Goal: Check status: Check status

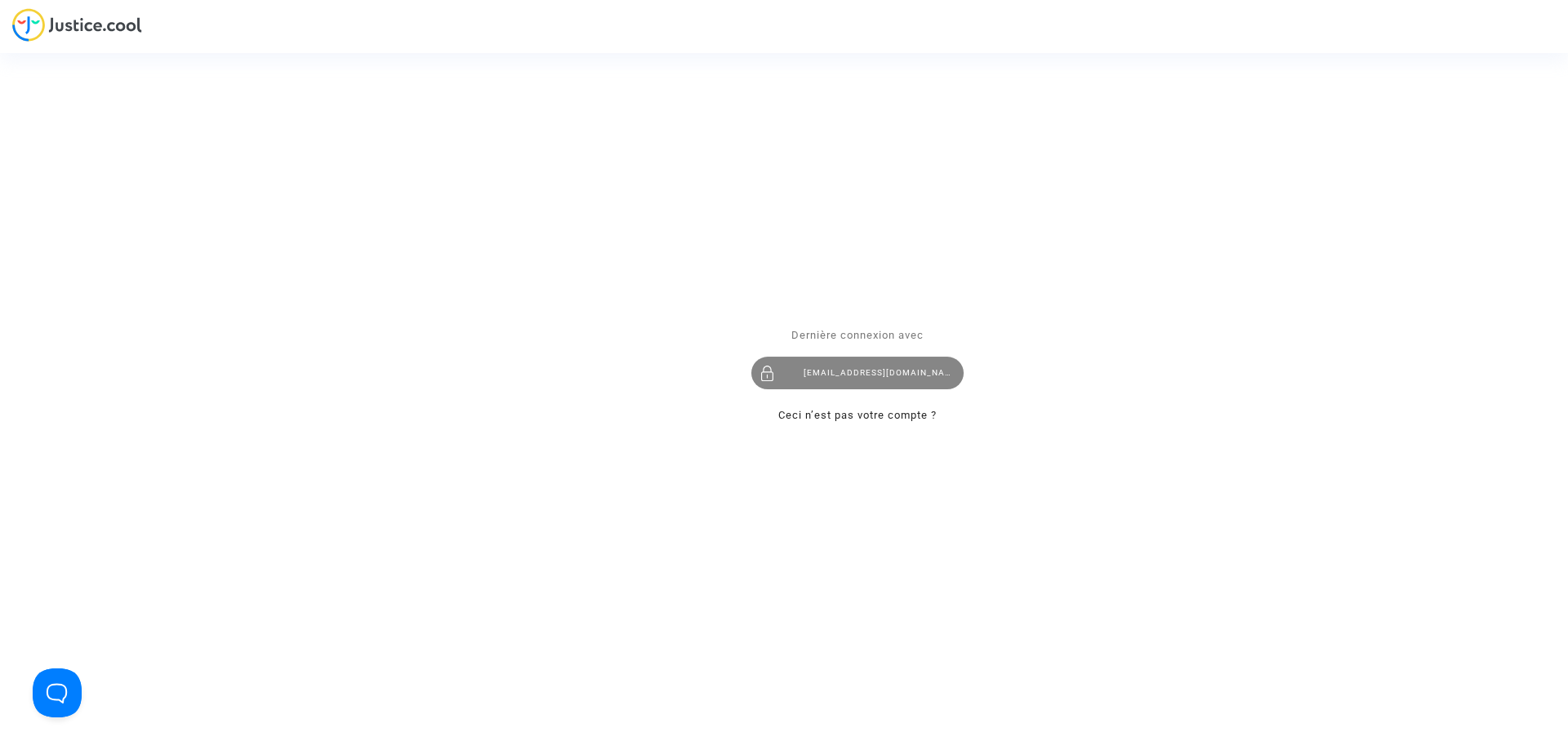
click at [875, 371] on div "imitxelena@reclamapormi.com" at bounding box center [857, 373] width 212 height 32
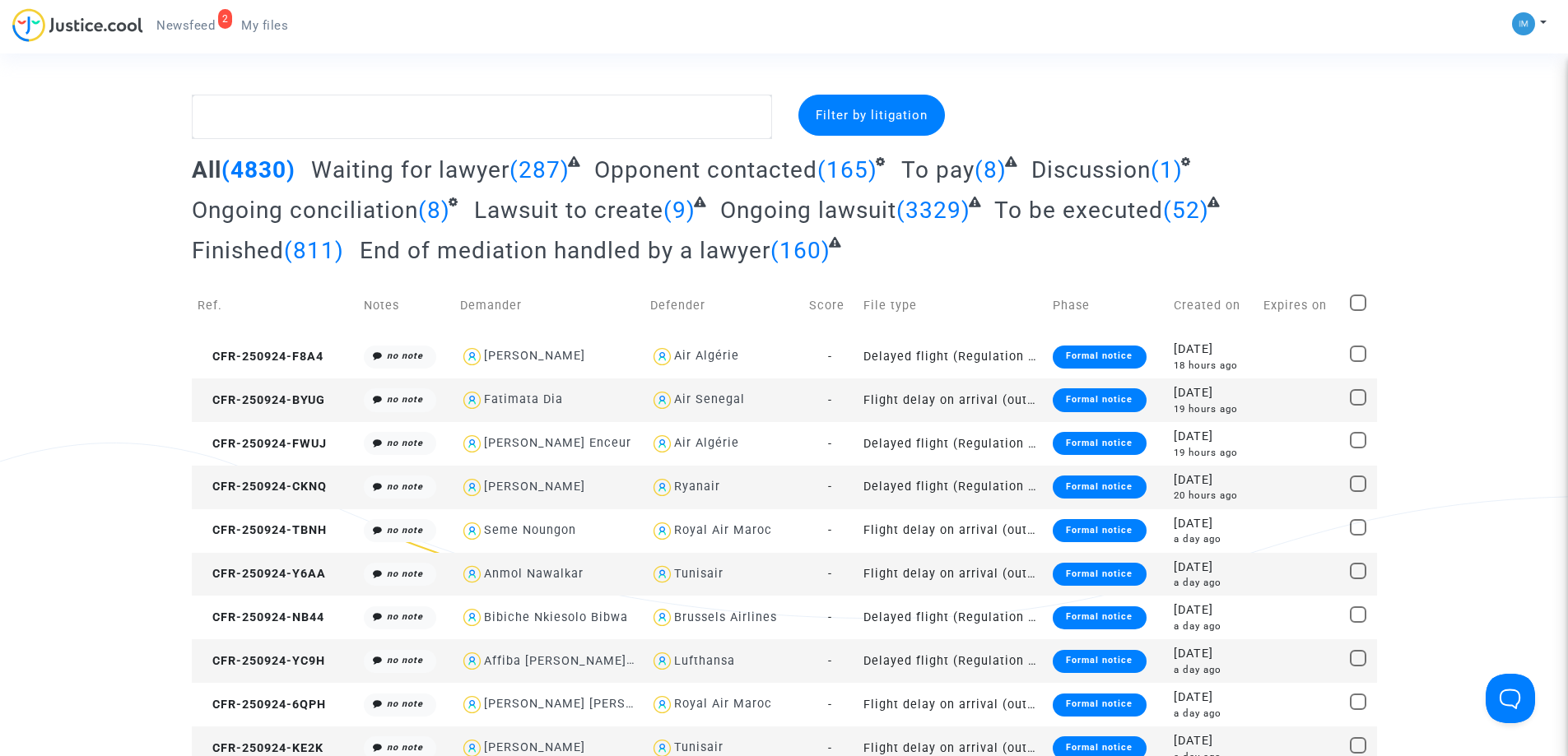
click at [1135, 206] on span "To be executed" at bounding box center [1078, 210] width 169 height 27
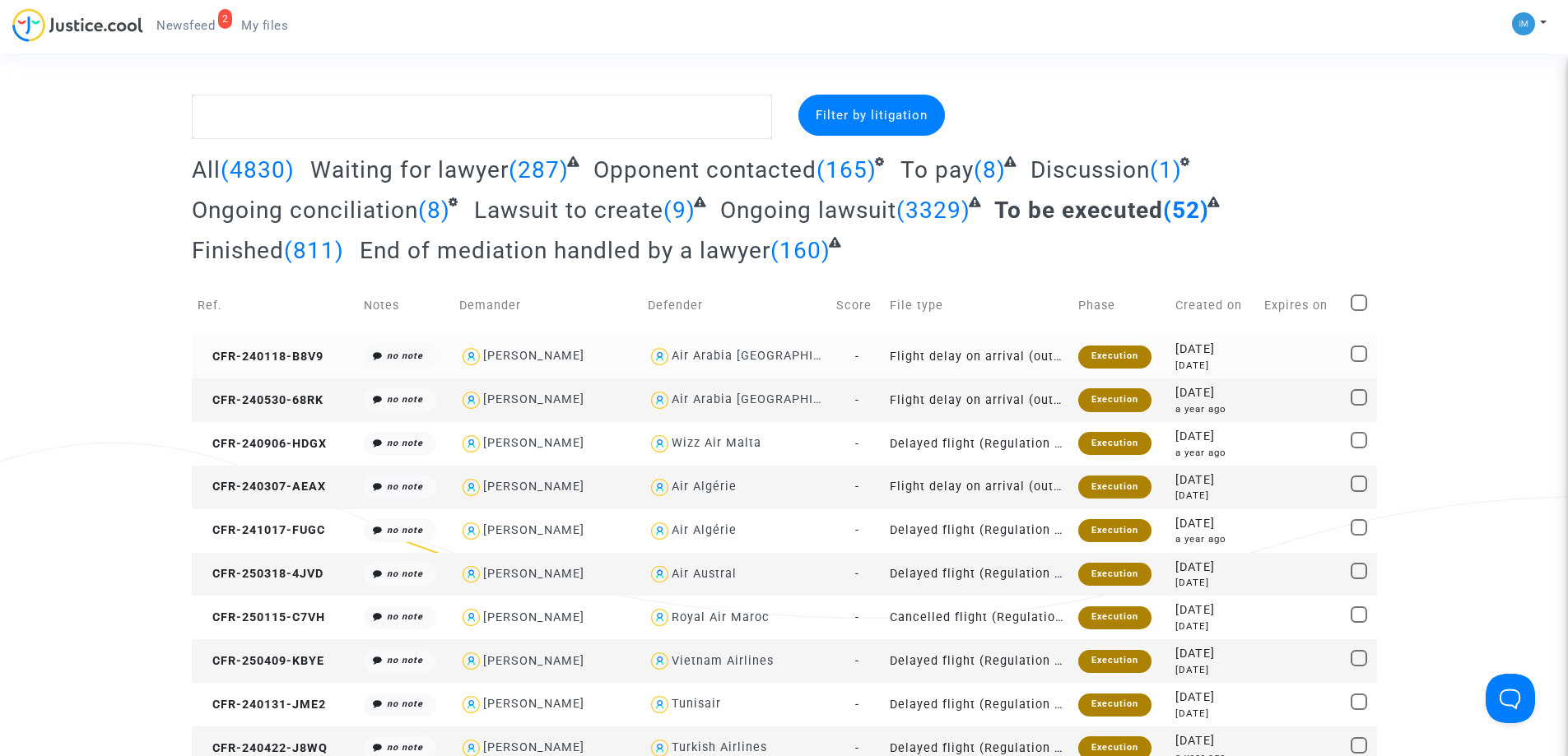
click at [1112, 359] on div "Execution" at bounding box center [1114, 358] width 73 height 23
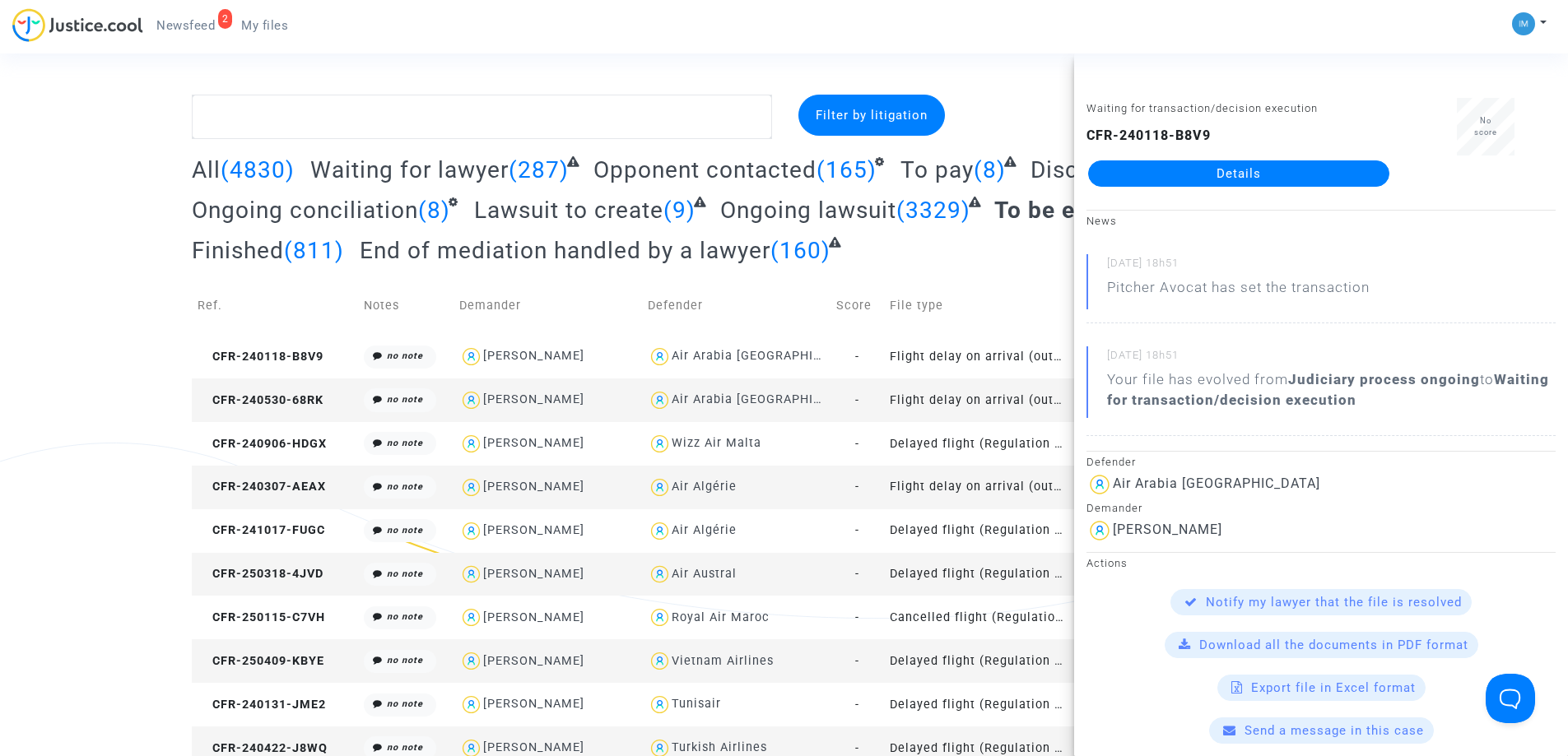
click at [1038, 406] on td "Flight delay on arrival (outside of EU - Montreal Convention)" at bounding box center [978, 400] width 189 height 43
click at [1001, 449] on td "Delayed flight (Regulation EC 261/2004)" at bounding box center [978, 443] width 189 height 43
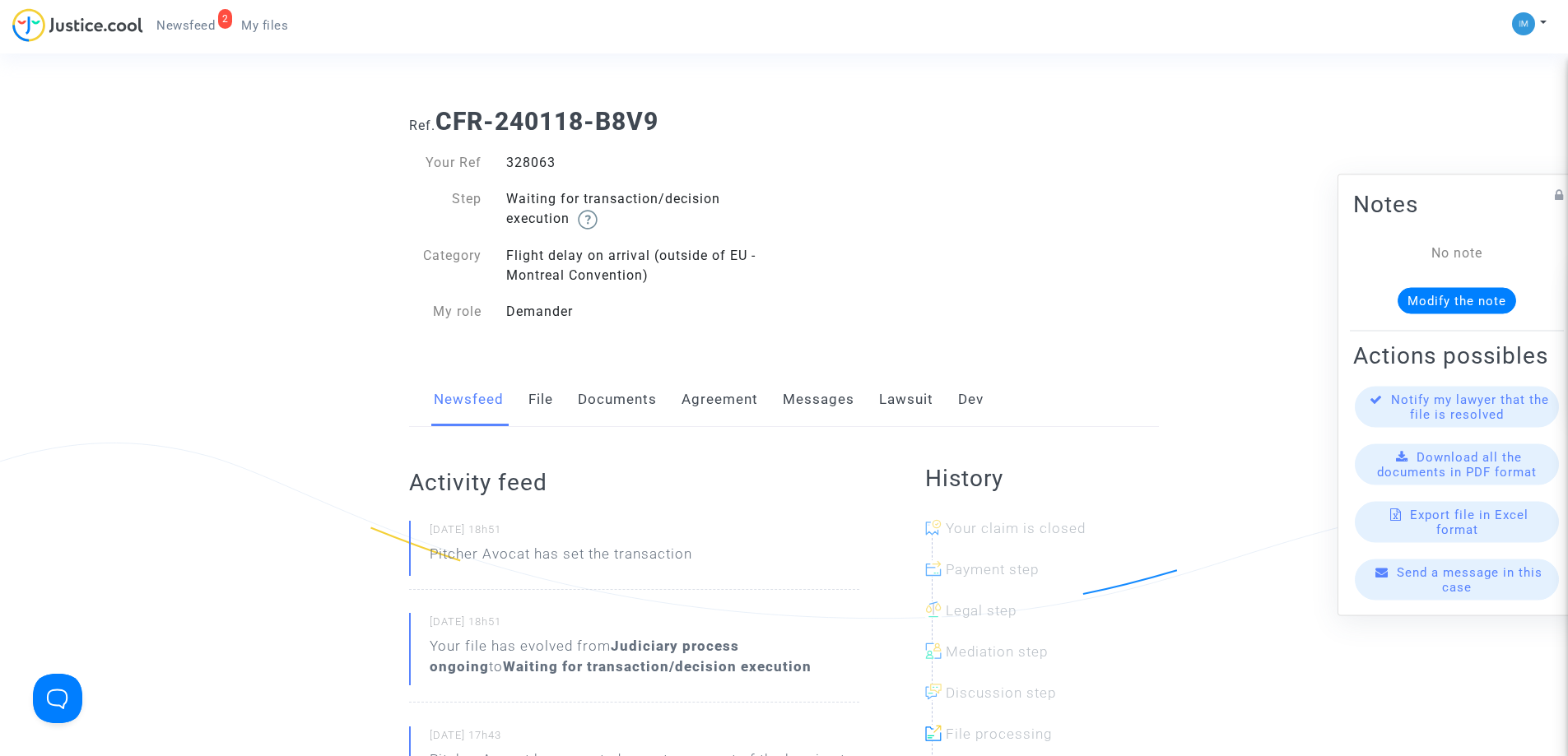
click at [918, 400] on link "Lawsuit" at bounding box center [906, 400] width 54 height 54
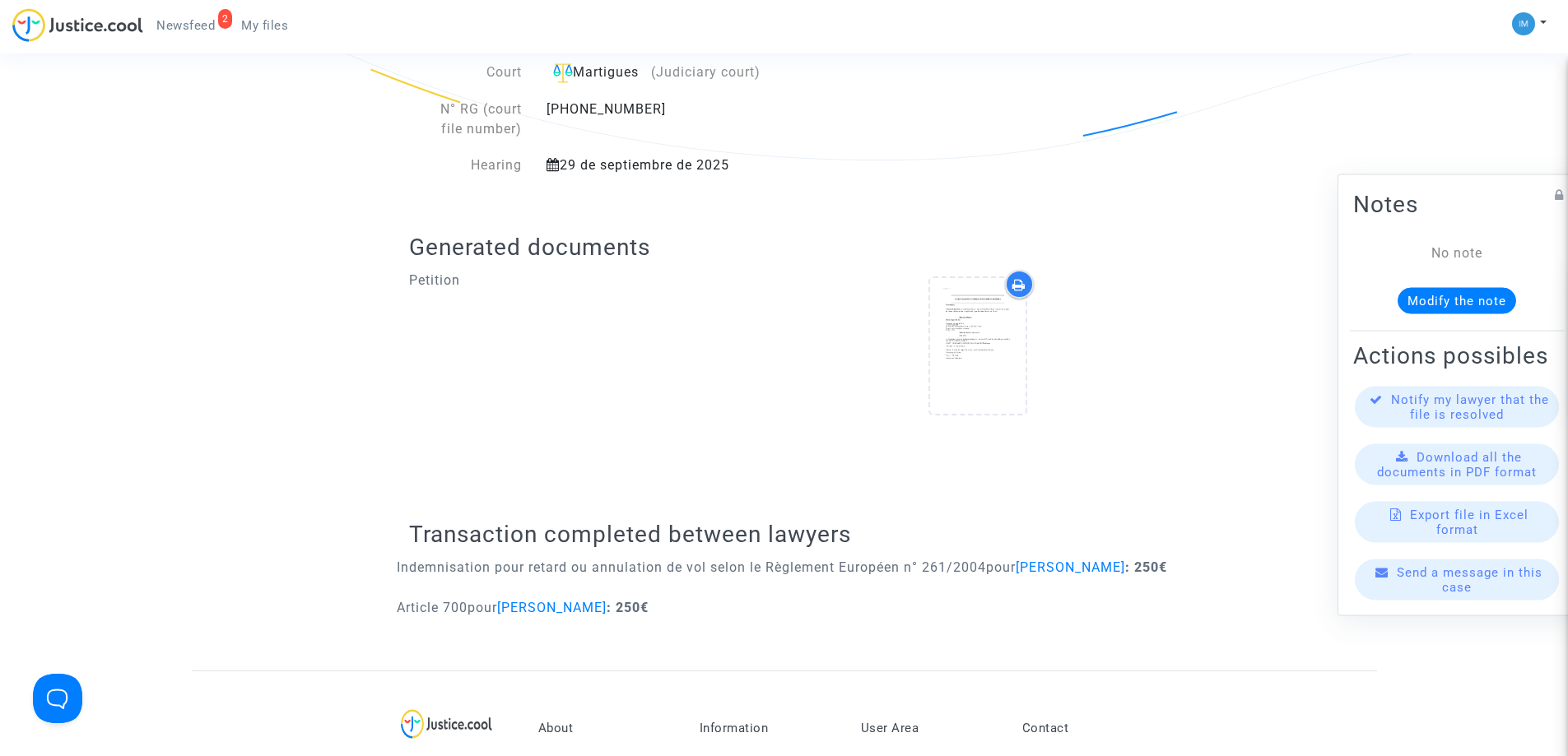
scroll to position [531, 0]
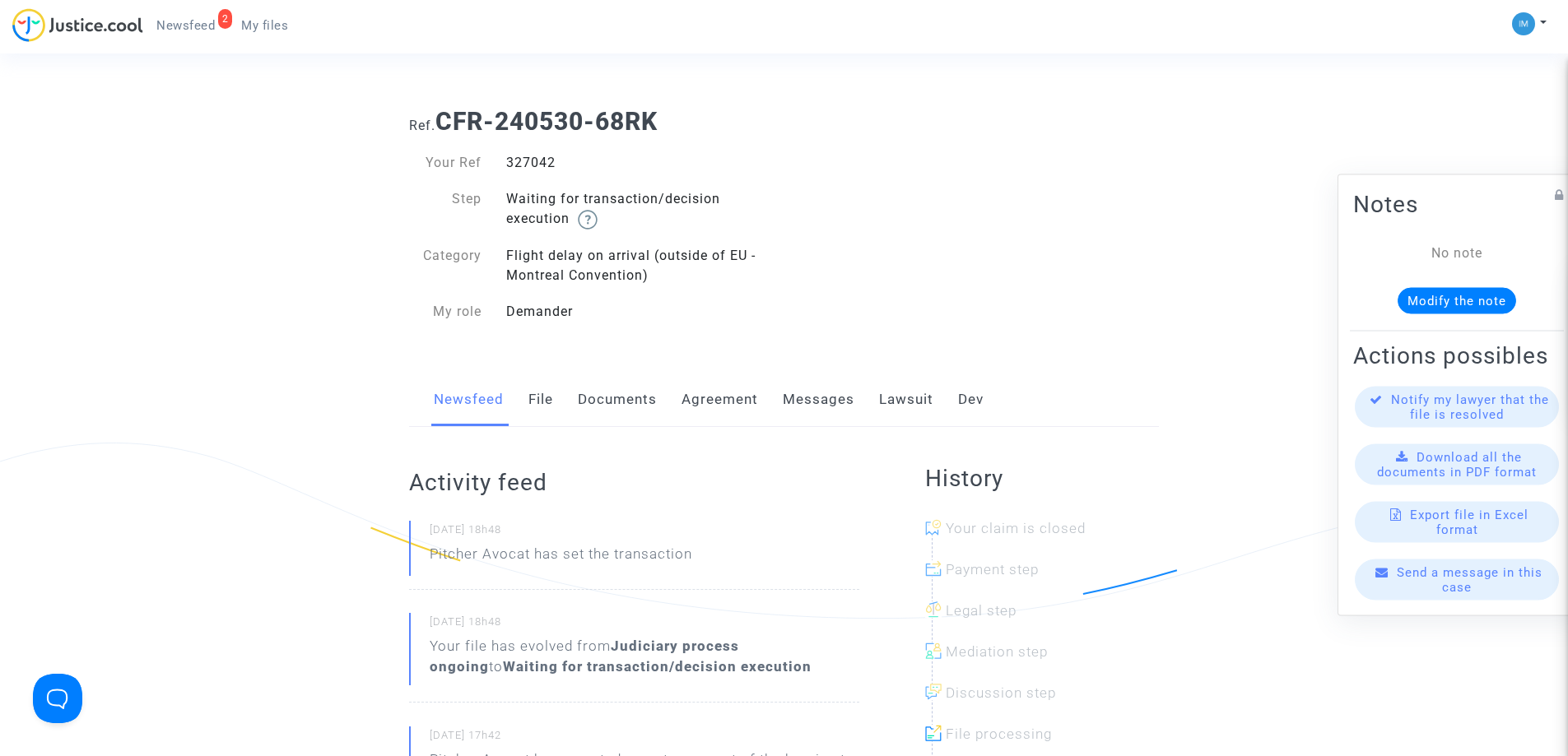
click at [914, 406] on link "Lawsuit" at bounding box center [906, 400] width 54 height 54
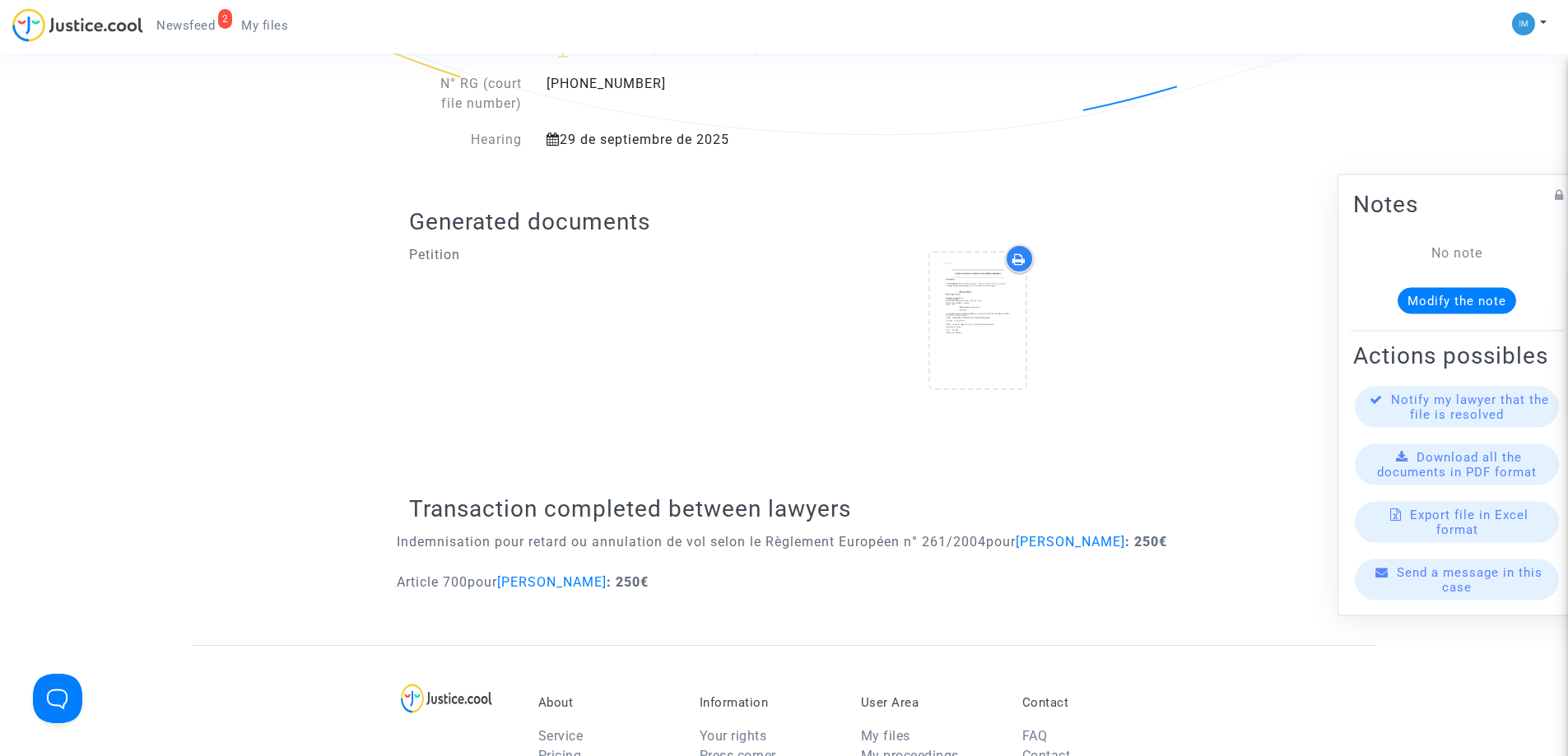
scroll to position [530, 0]
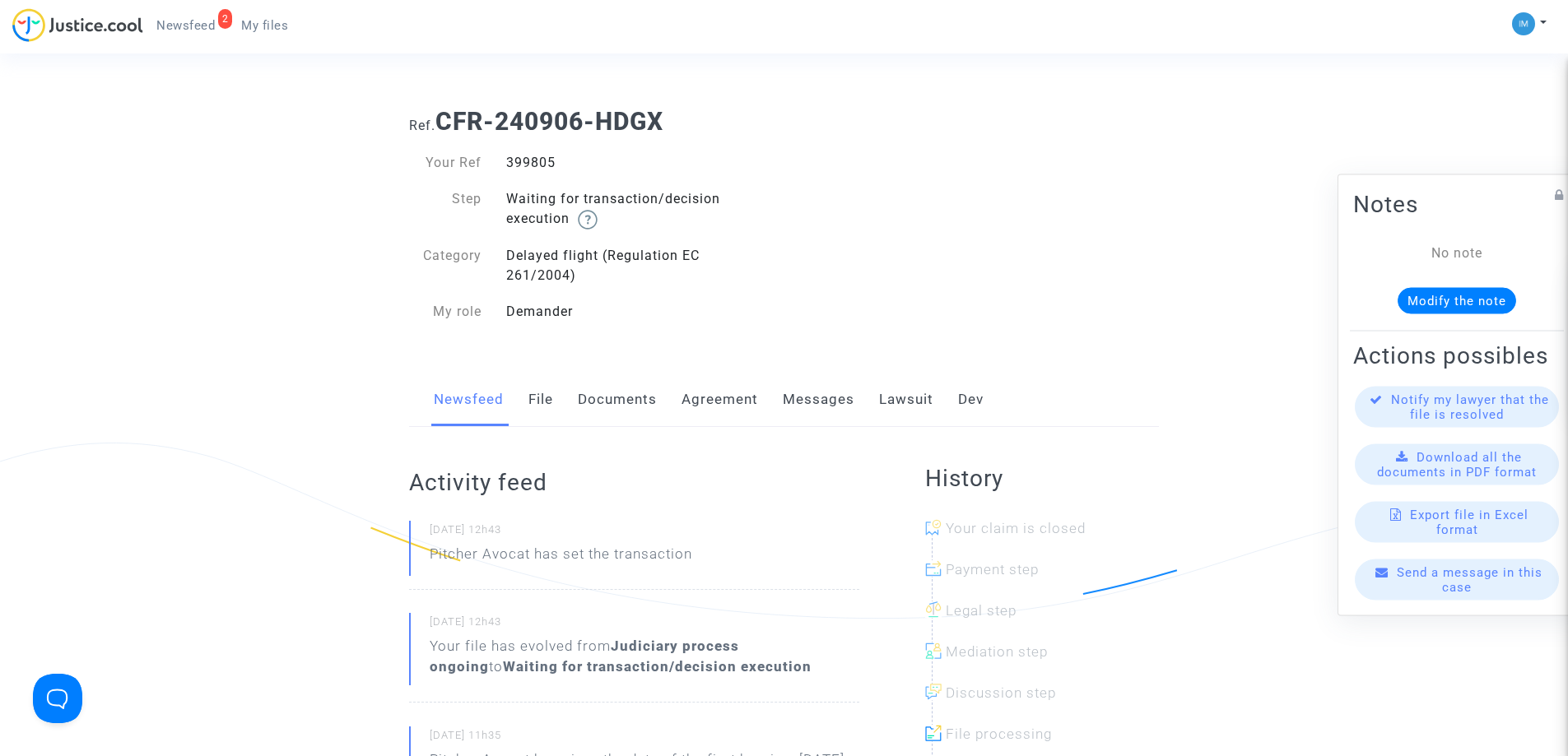
click at [900, 396] on link "Lawsuit" at bounding box center [906, 400] width 54 height 54
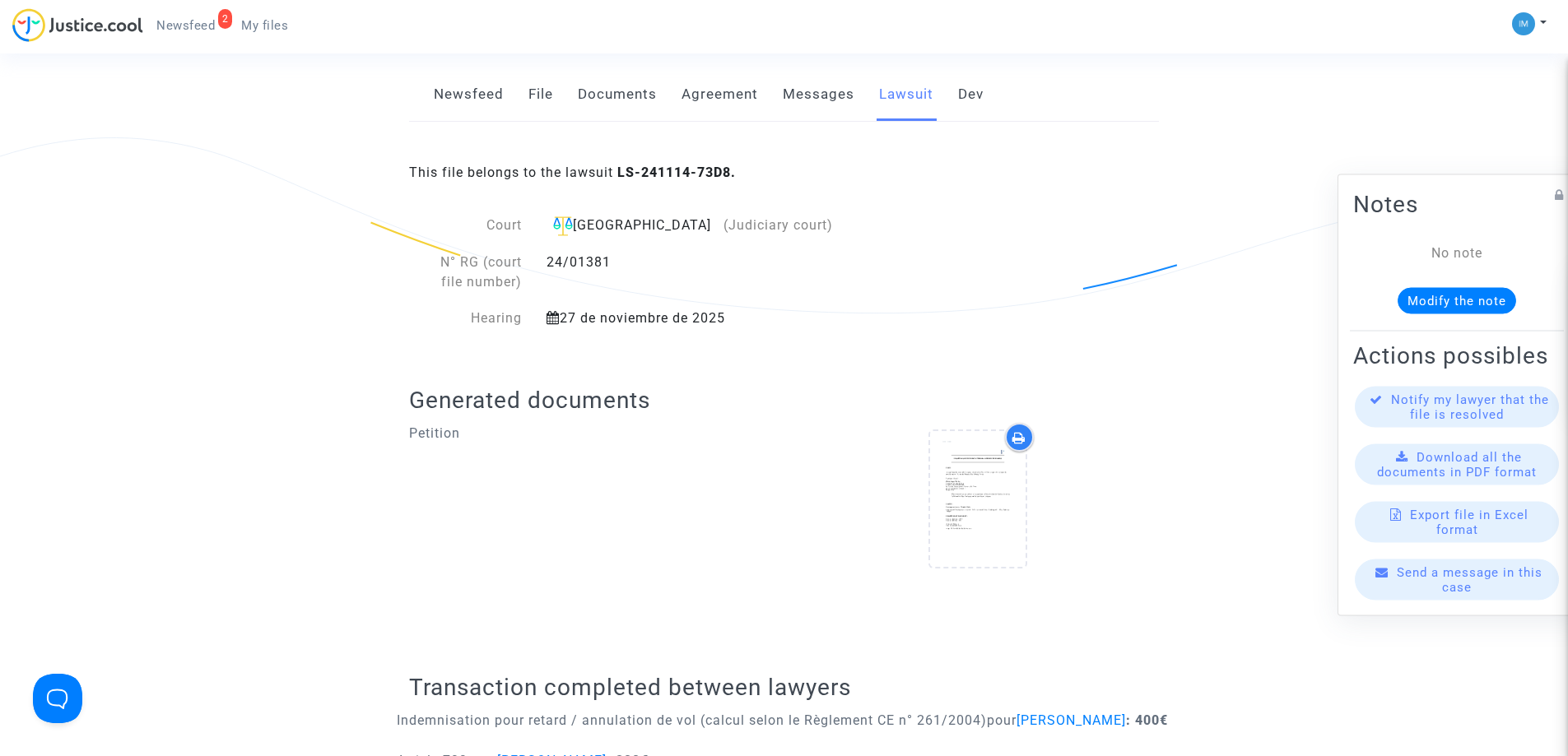
scroll to position [428, 0]
